Goal: Transaction & Acquisition: Subscribe to service/newsletter

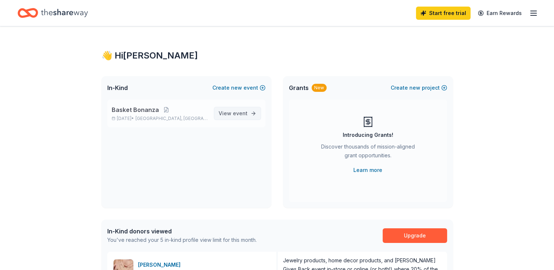
click at [238, 114] on span "event" at bounding box center [240, 113] width 15 height 6
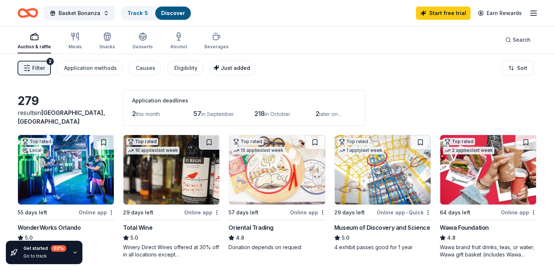
click at [231, 65] on span "Just added" at bounding box center [235, 68] width 29 height 6
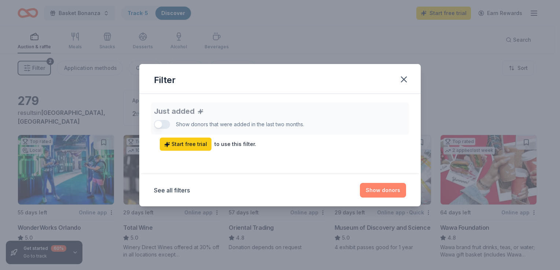
click at [375, 194] on button "Show donors" at bounding box center [383, 190] width 46 height 15
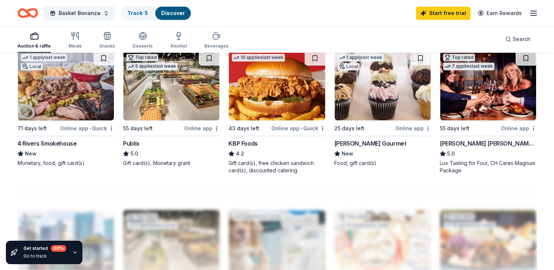
scroll to position [513, 0]
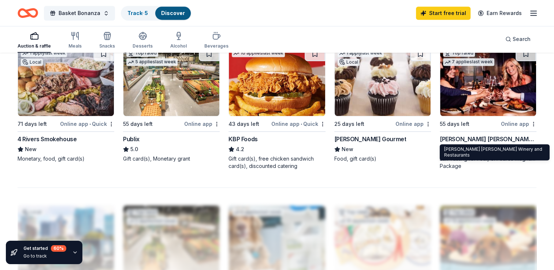
click at [498, 136] on div "[PERSON_NAME] [PERSON_NAME] Winery and Restaurants" at bounding box center [488, 139] width 97 height 9
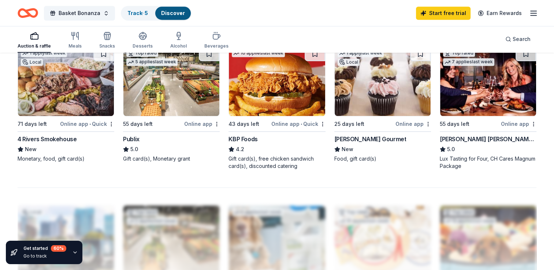
click at [359, 94] on img at bounding box center [383, 82] width 96 height 70
click at [278, 97] on img at bounding box center [277, 82] width 96 height 70
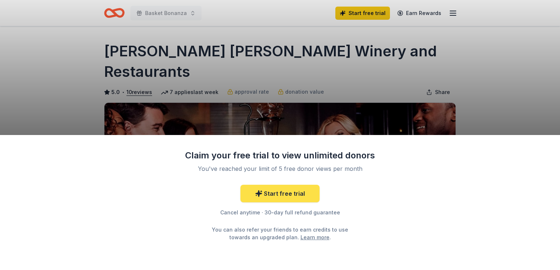
click at [294, 196] on link "Start free trial" at bounding box center [279, 194] width 79 height 18
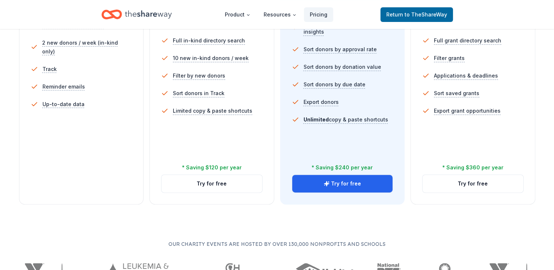
scroll to position [256, 0]
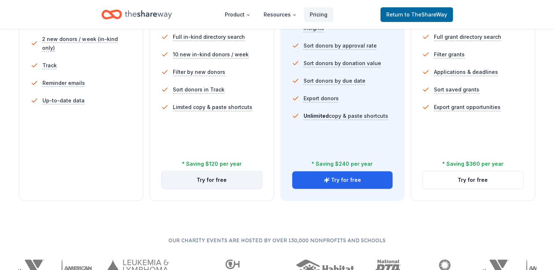
click at [217, 181] on button "Try for free" at bounding box center [212, 180] width 101 height 18
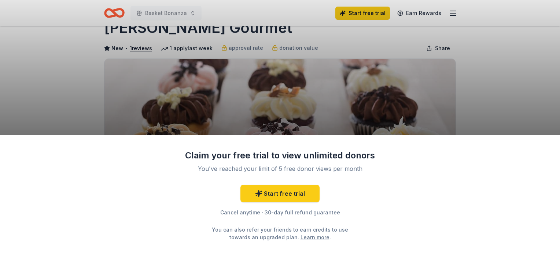
scroll to position [37, 0]
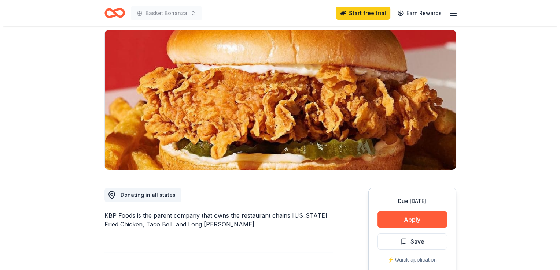
scroll to position [146, 0]
